Goal: Task Accomplishment & Management: Manage account settings

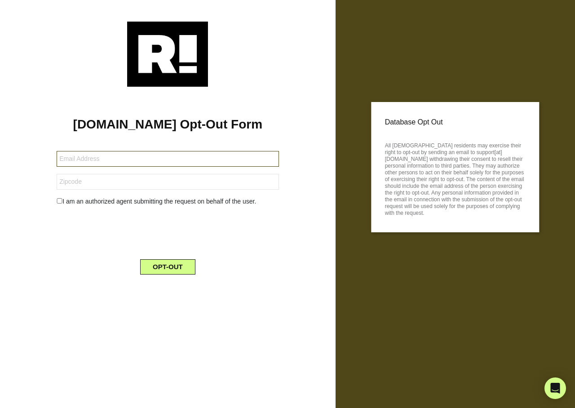
type input "[EMAIL_ADDRESS][DOMAIN_NAME]"
type input "38344"
type input "[EMAIL_ADDRESS][DOMAIN_NAME]"
type input "78260"
